Goal: Navigation & Orientation: Find specific page/section

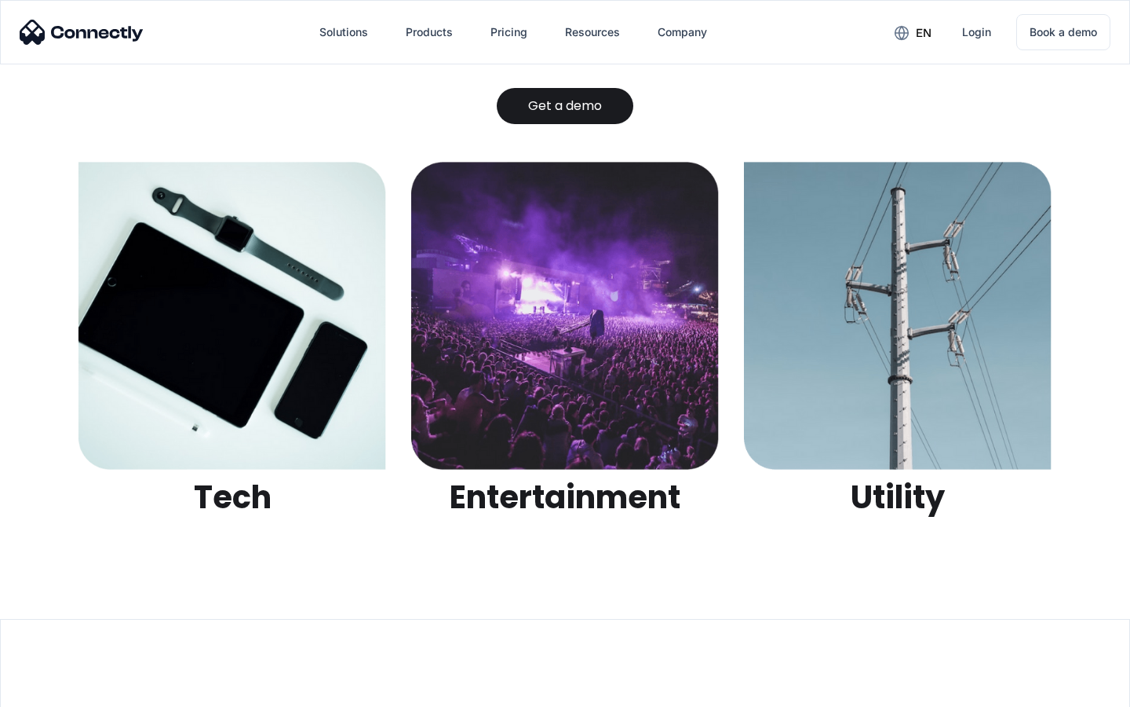
scroll to position [4953, 0]
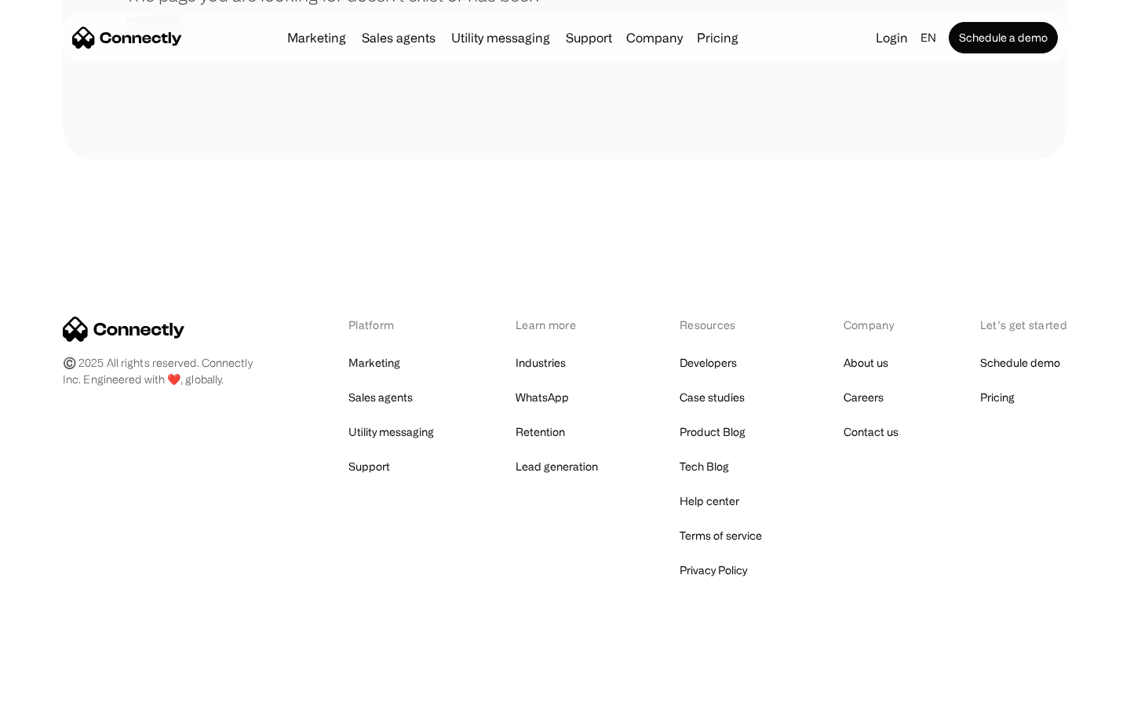
scroll to position [287, 0]
